Goal: Task Accomplishment & Management: Manage account settings

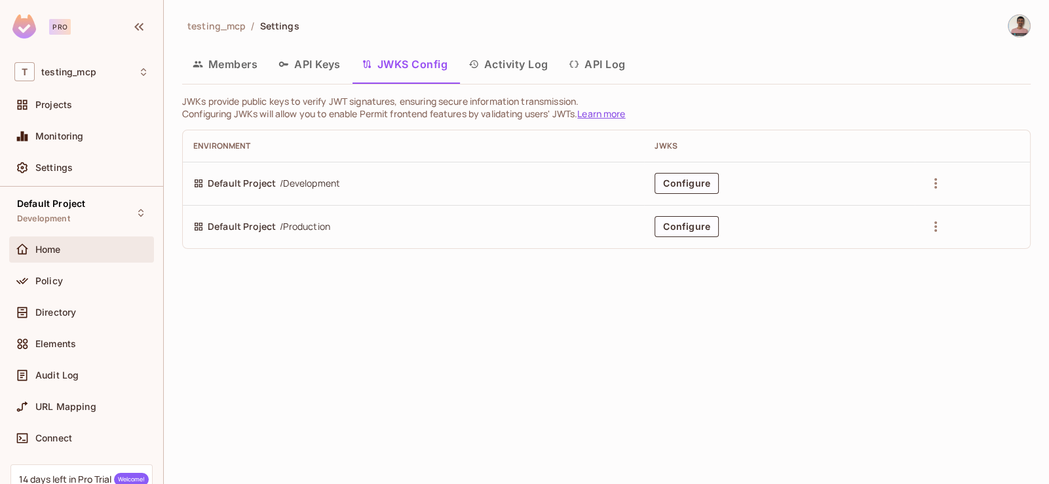
click at [92, 249] on div "Home" at bounding box center [91, 249] width 113 height 10
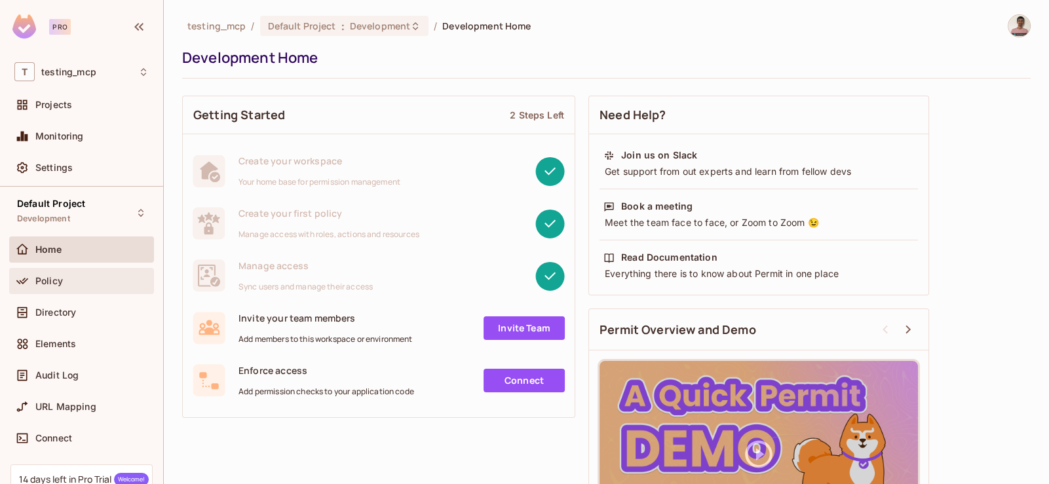
click at [83, 284] on div "Policy" at bounding box center [91, 281] width 113 height 10
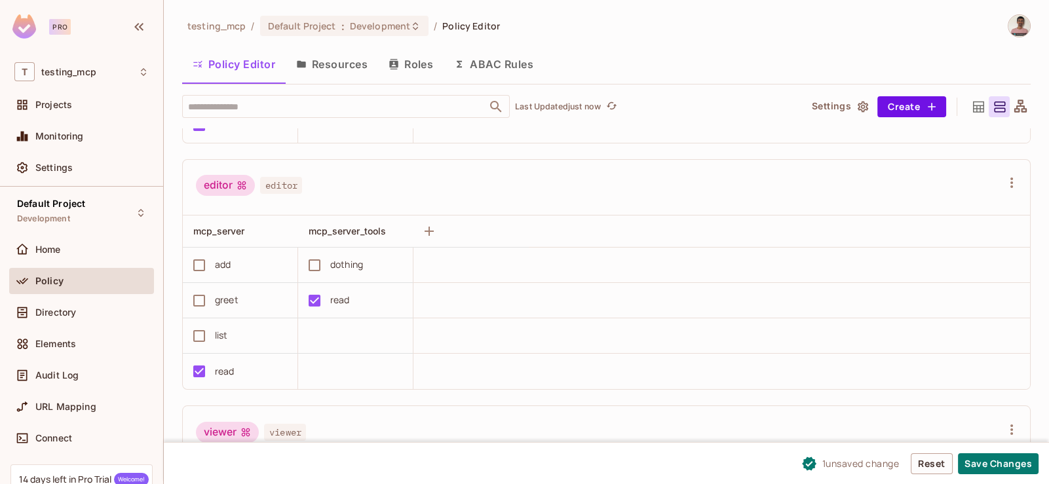
scroll to position [220, 0]
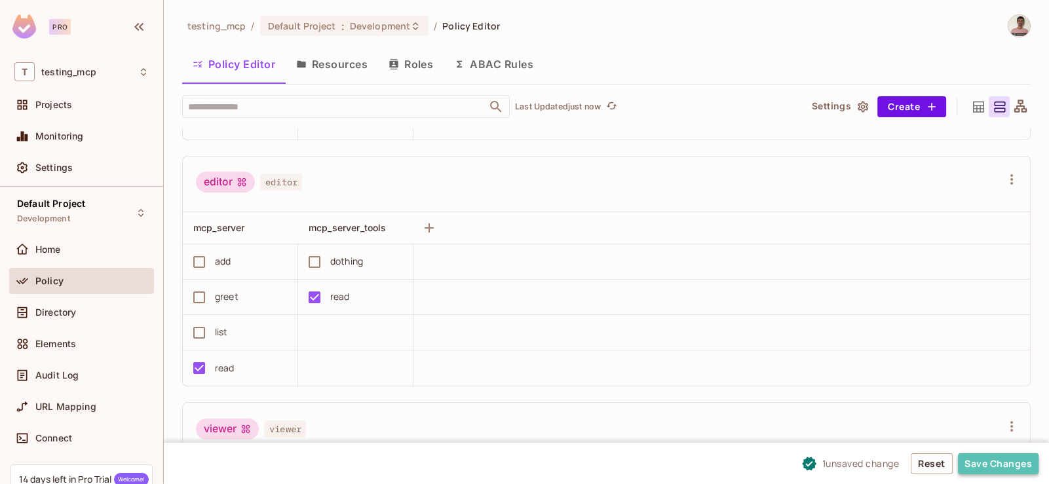
click at [996, 468] on button "Save Changes" at bounding box center [998, 463] width 81 height 21
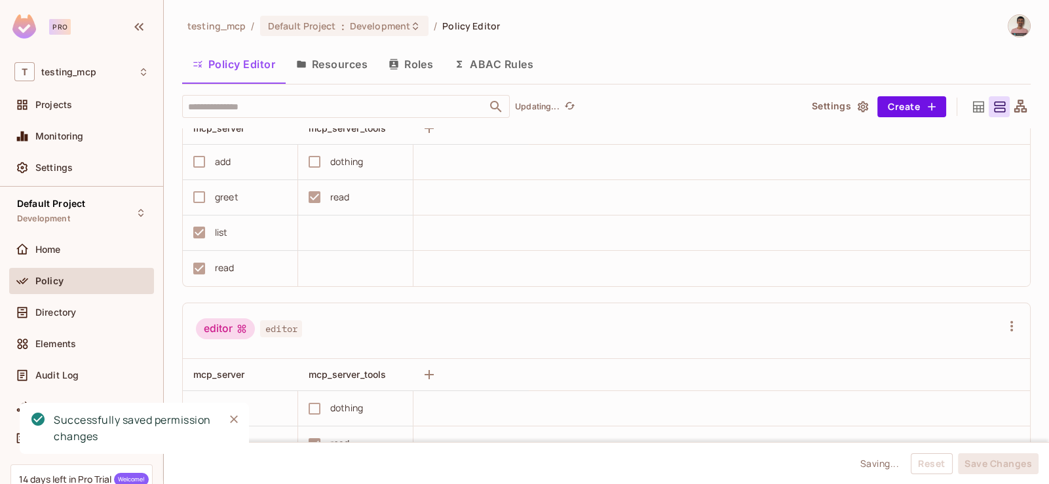
scroll to position [39, 0]
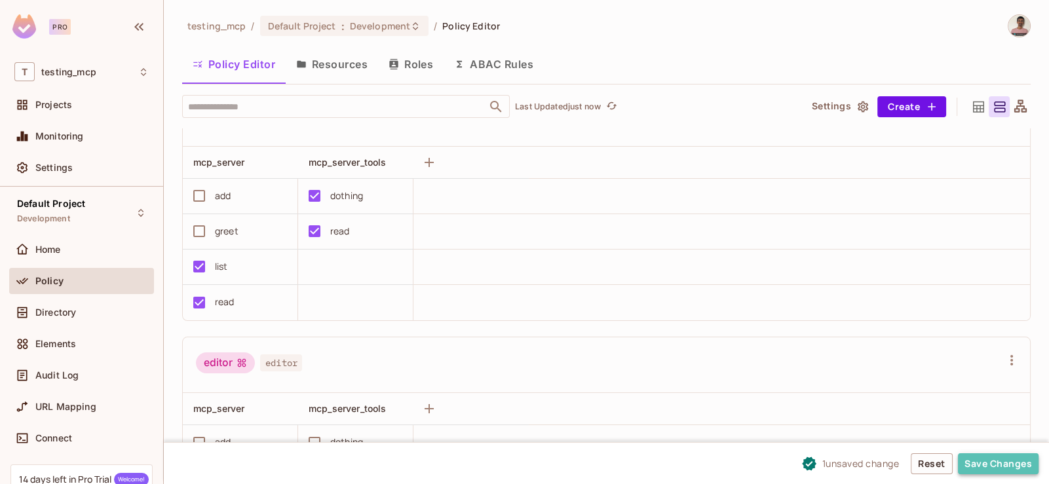
click at [1018, 471] on button "Save Changes" at bounding box center [998, 463] width 81 height 21
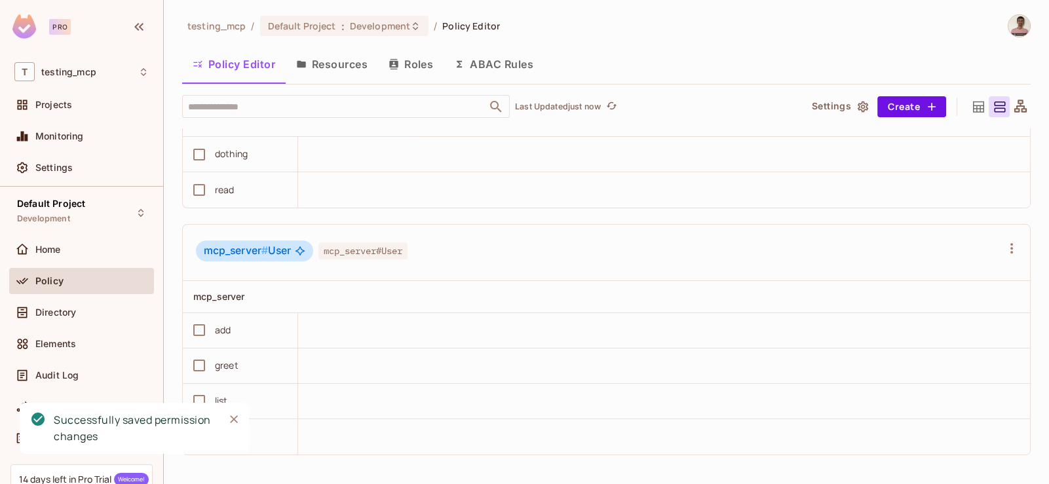
scroll to position [0, 0]
click at [236, 420] on icon "Close" at bounding box center [233, 419] width 13 height 13
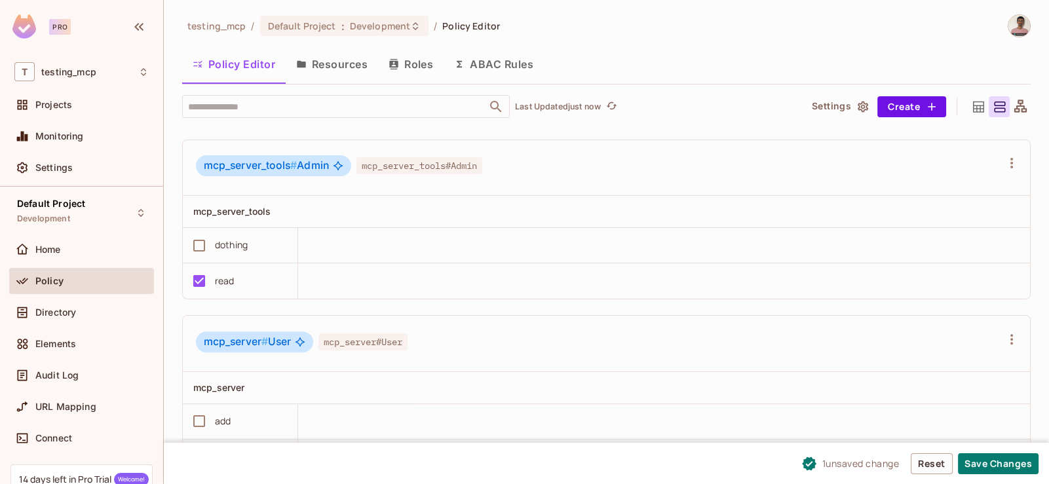
scroll to position [820, 0]
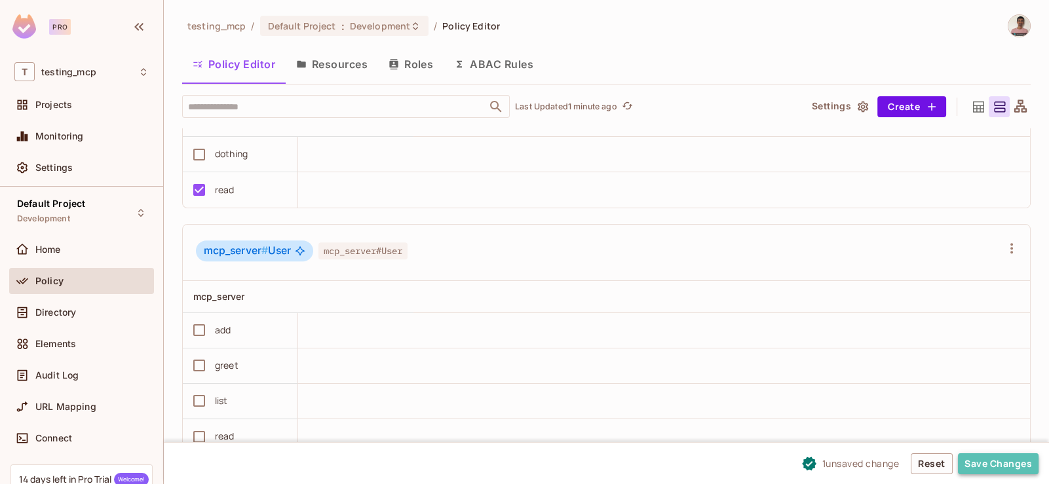
click at [1001, 462] on button "Save Changes" at bounding box center [998, 463] width 81 height 21
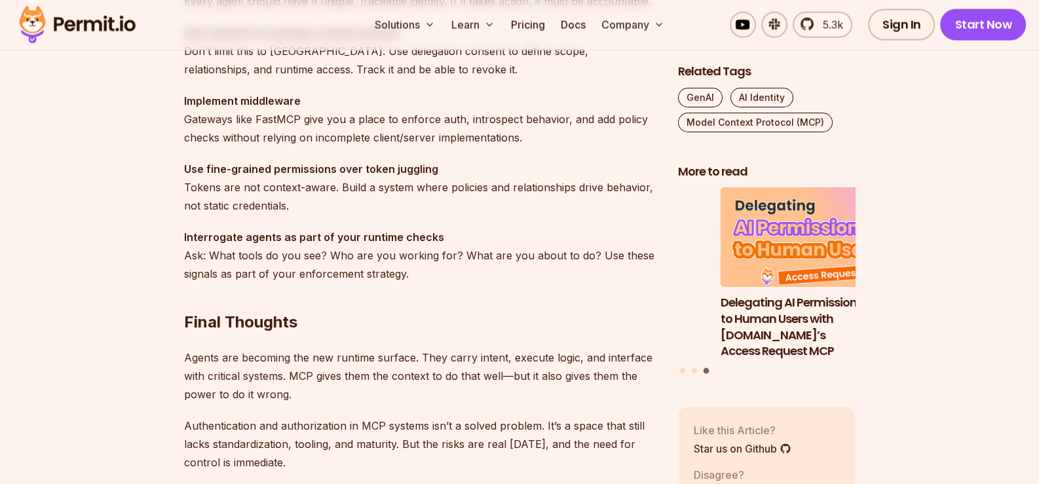
scroll to position [3827, 0]
